Goal: Navigation & Orientation: Find specific page/section

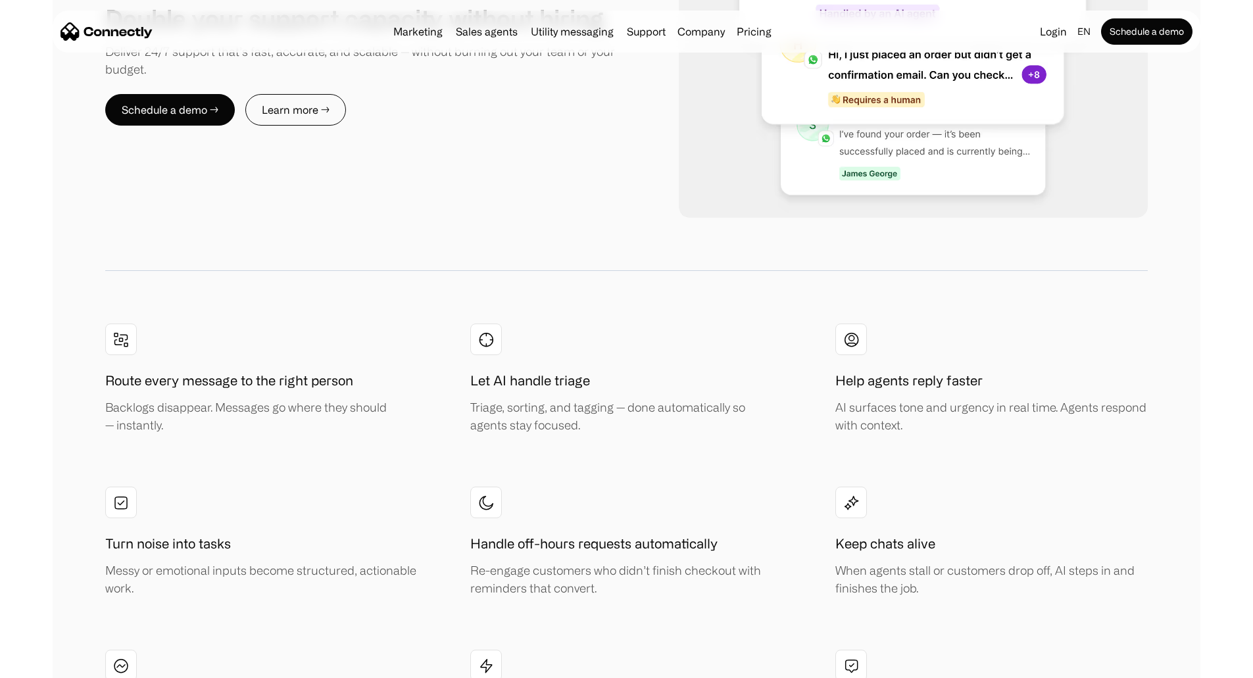
scroll to position [2708, 0]
click at [633, 37] on link "Support" at bounding box center [646, 31] width 49 height 11
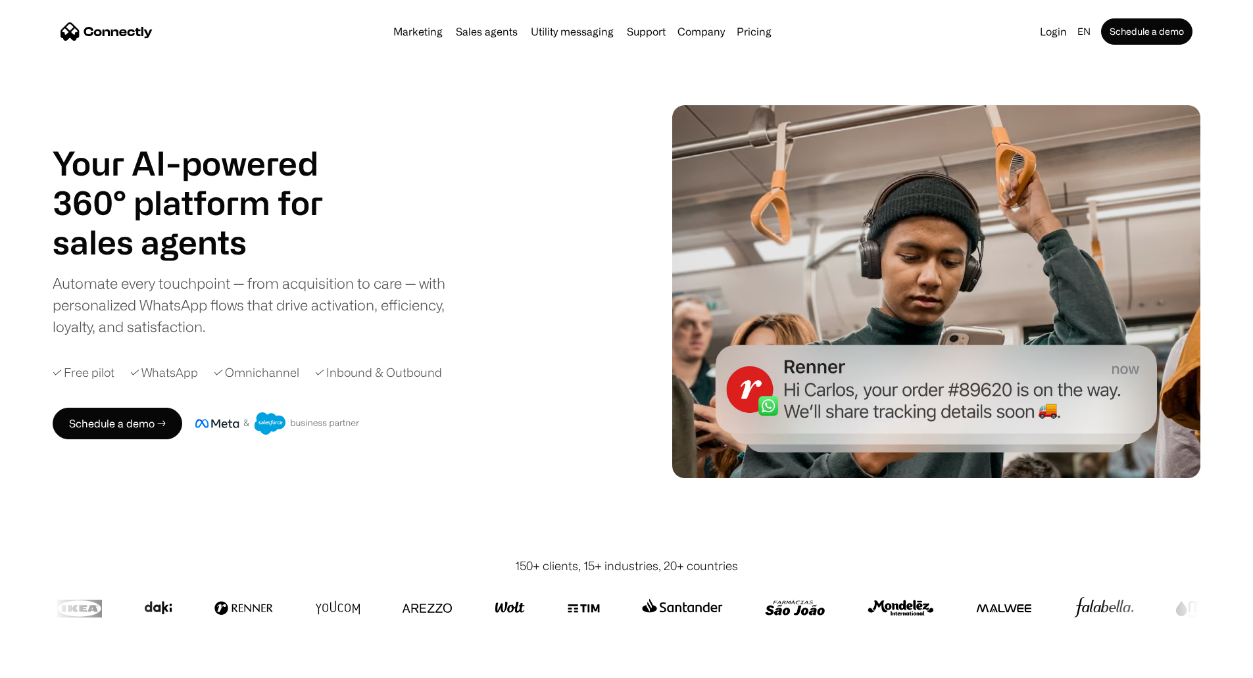
click at [777, 41] on div "Marketing Sales agents Utility messaging Support Company About us Careers Conta…" at bounding box center [582, 31] width 389 height 18
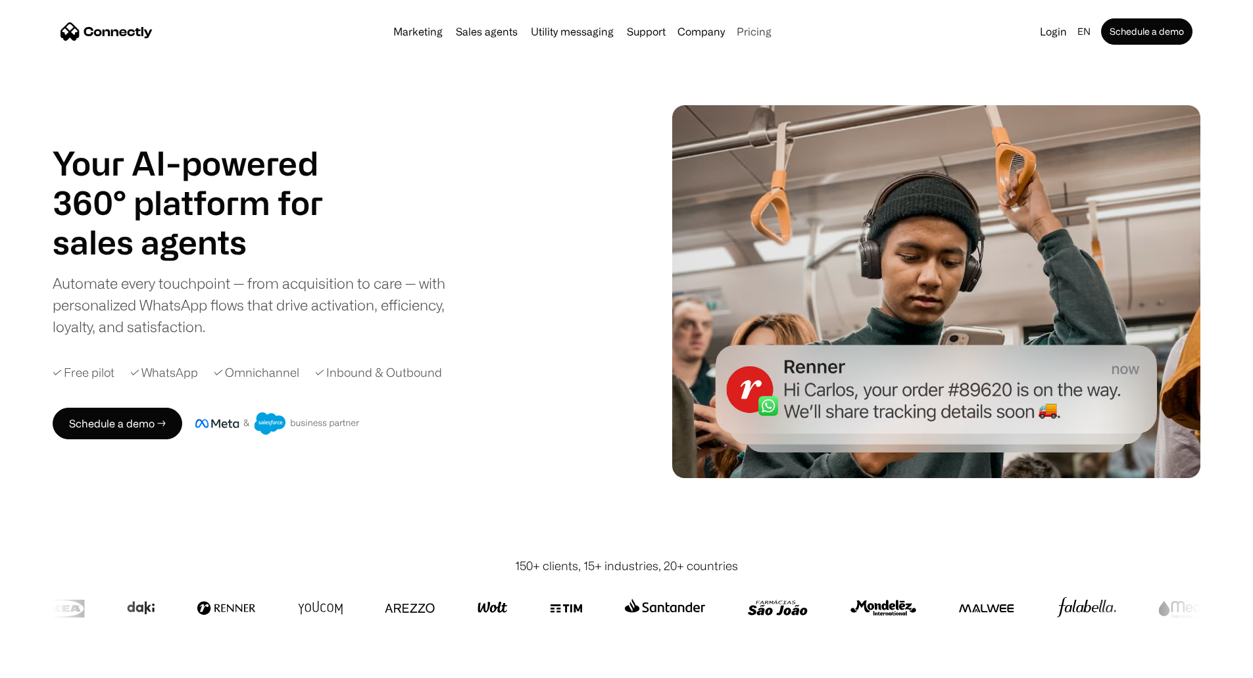
click at [777, 37] on link "Pricing" at bounding box center [753, 31] width 45 height 11
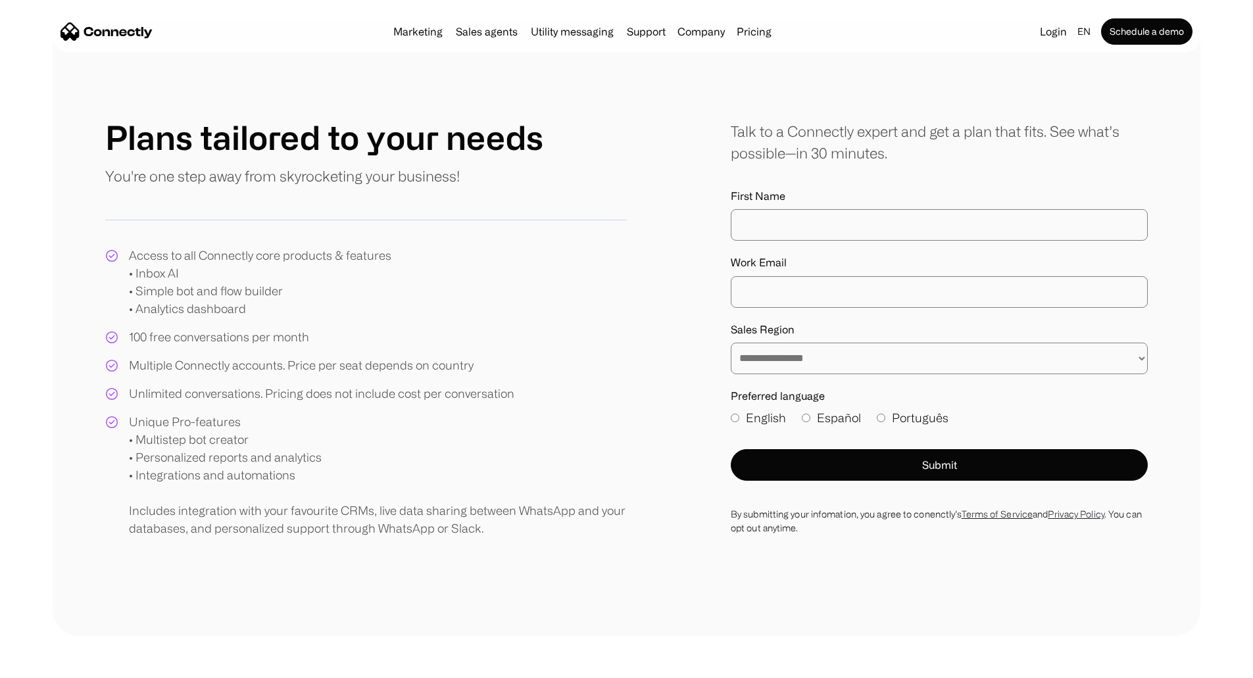
scroll to position [57, 0]
